Goal: Task Accomplishment & Management: Complete application form

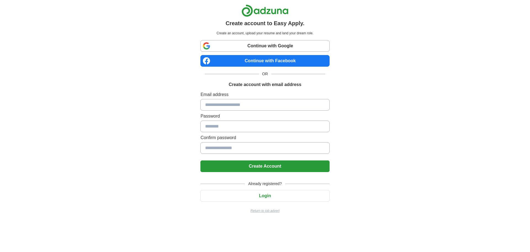
click at [263, 101] on input at bounding box center [265, 105] width 129 height 12
click at [253, 106] on input at bounding box center [265, 105] width 129 height 12
type input "**********"
